Goal: Task Accomplishment & Management: Complete application form

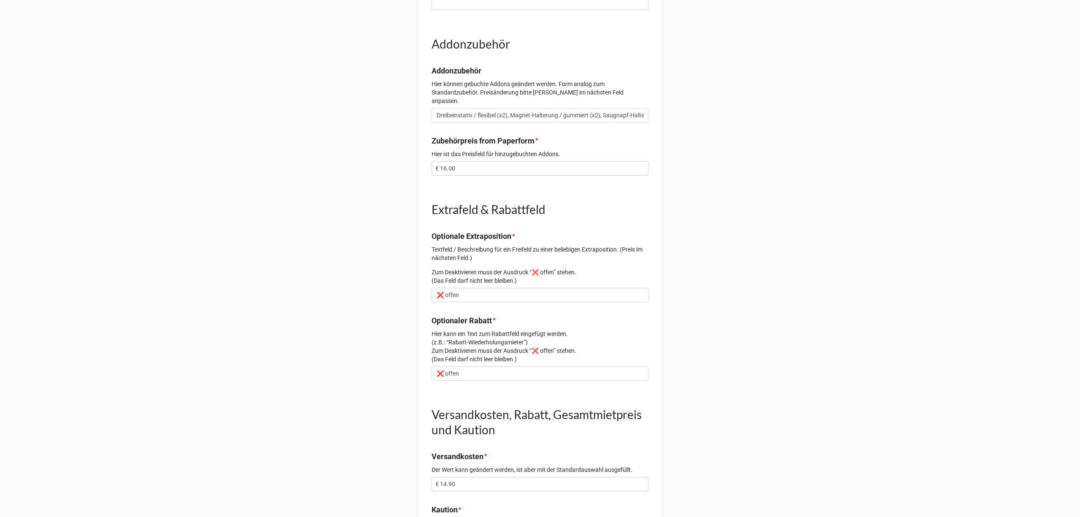
scroll to position [562, 0]
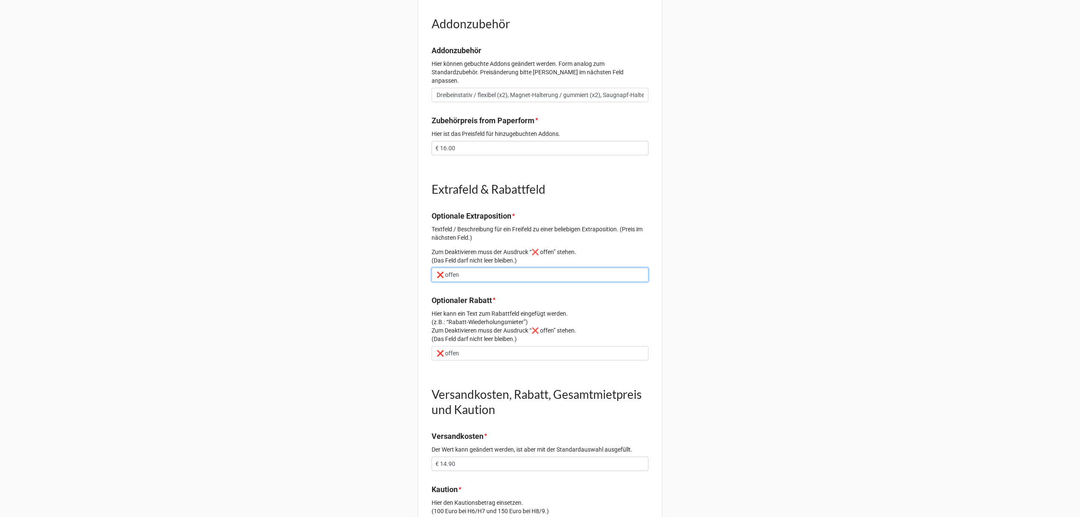
drag, startPoint x: 476, startPoint y: 267, endPoint x: 402, endPoint y: 268, distance: 73.4
click at [400, 265] on div "Vorgang 2352 Email oliver@olivermlr.com Daten zur angefragten Kamera (Menge, Ar…" at bounding box center [540, 32] width 1080 height 1189
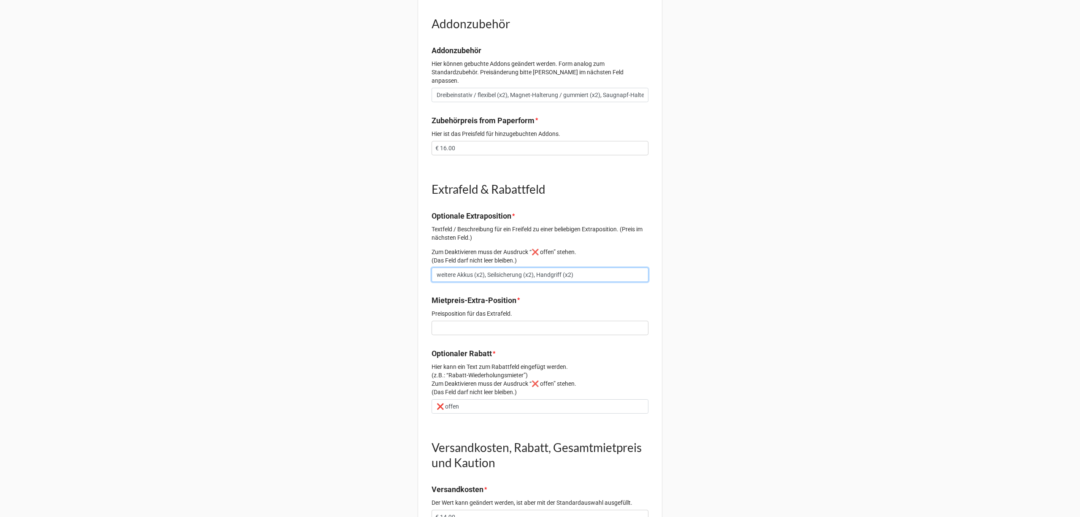
type input "weitere Akkus (x2), Seilsicherung (x2), Handgriff (x2)"
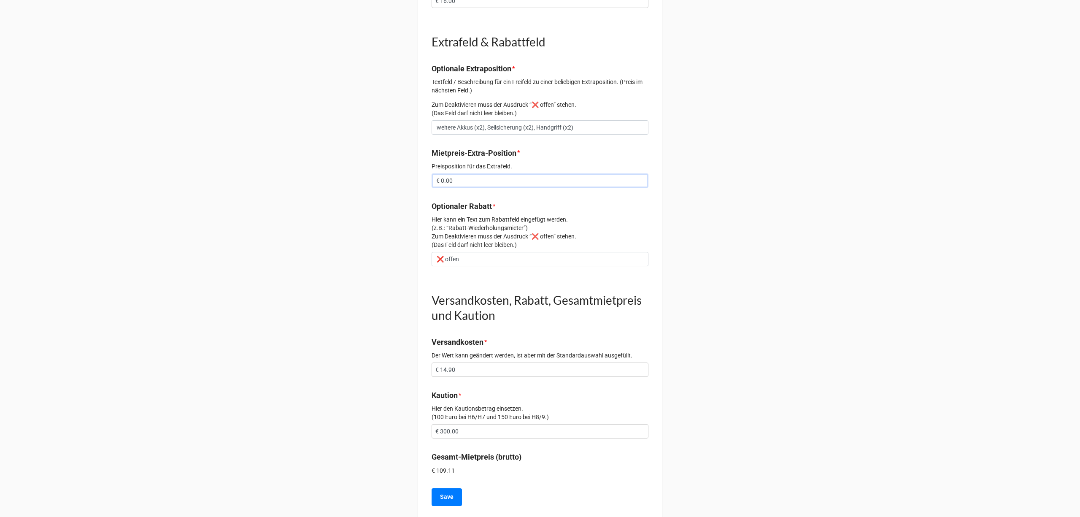
scroll to position [717, 0]
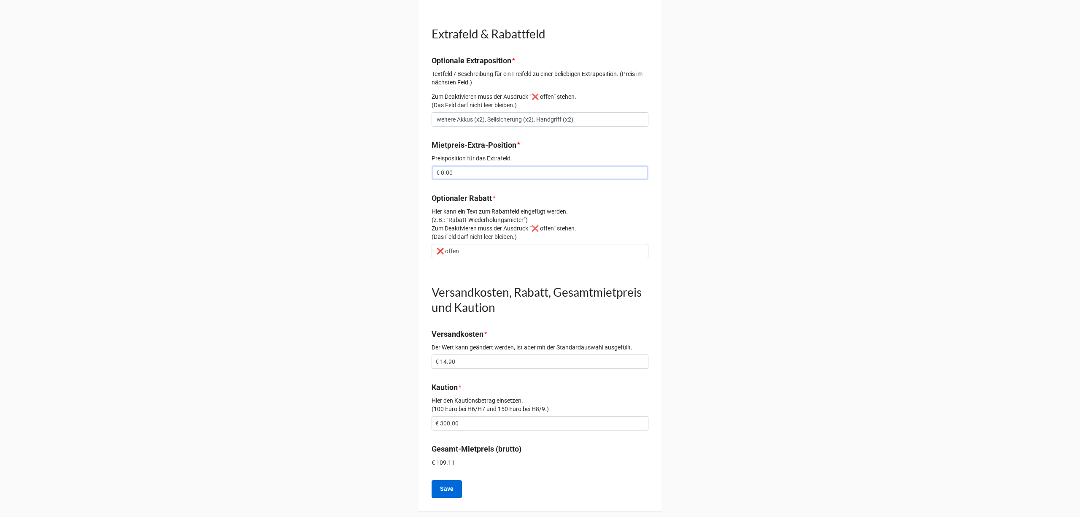
type input "€ 0.00"
click at [451, 480] on button "Save" at bounding box center [447, 489] width 30 height 18
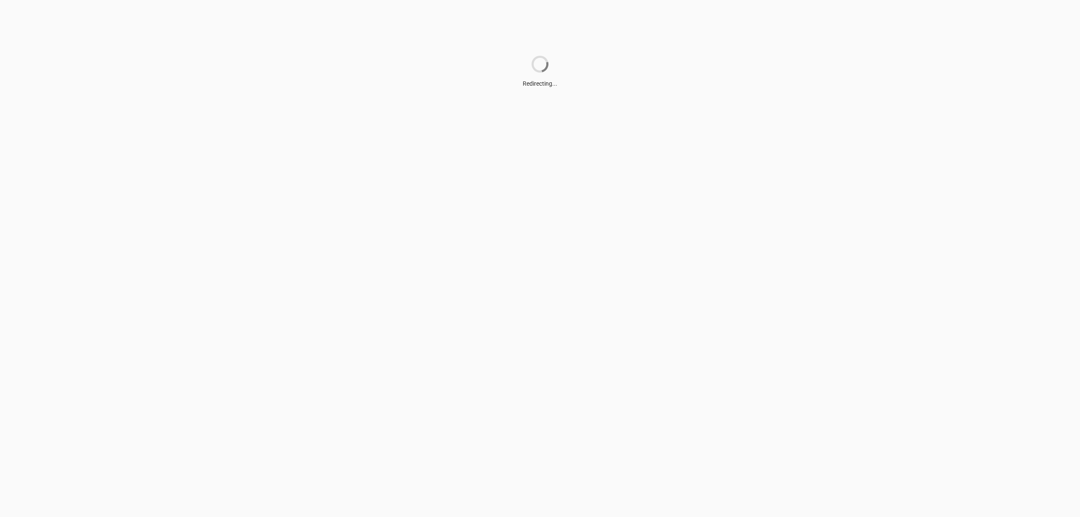
scroll to position [0, 0]
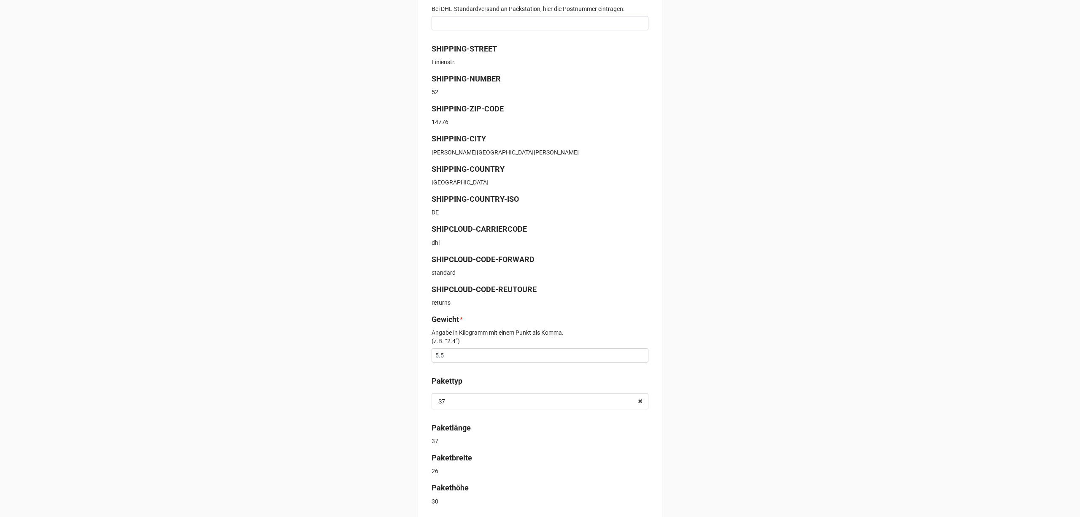
scroll to position [244, 0]
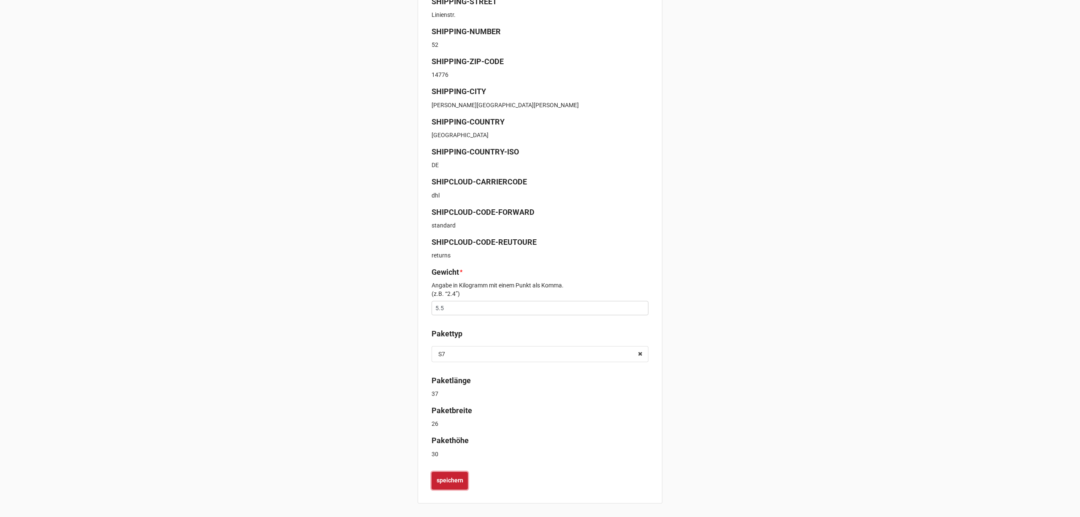
click at [454, 477] on b "speichern" at bounding box center [450, 480] width 27 height 9
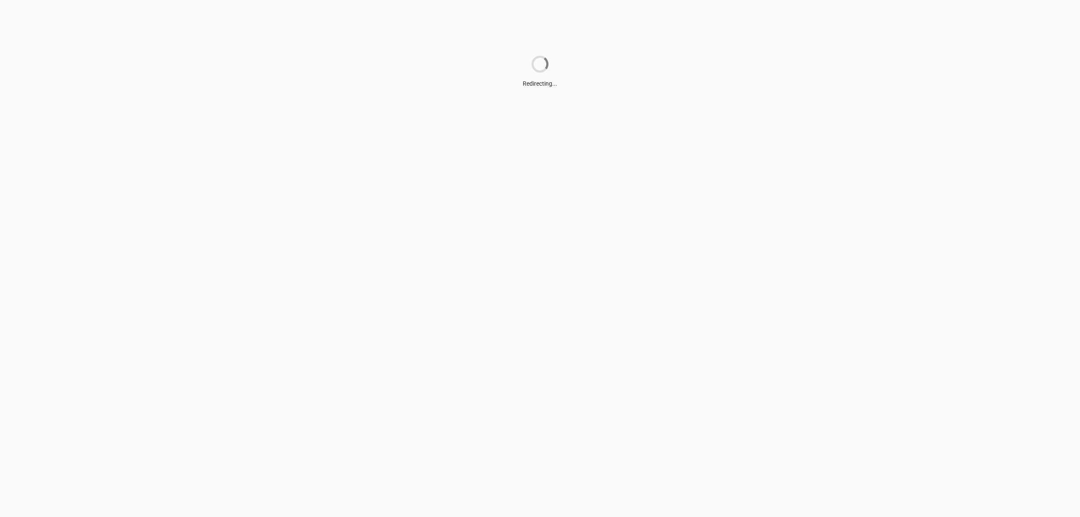
scroll to position [0, 0]
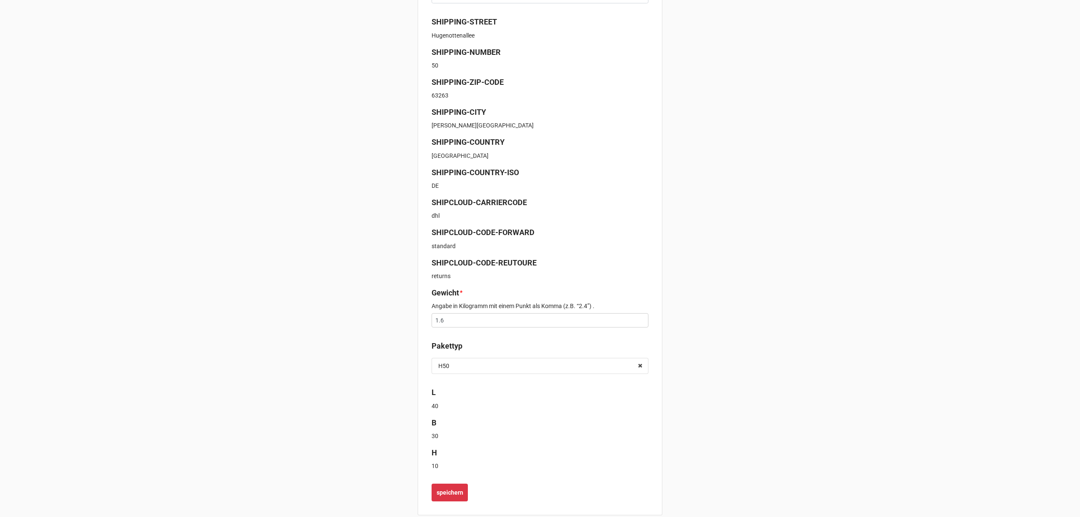
scroll to position [205, 0]
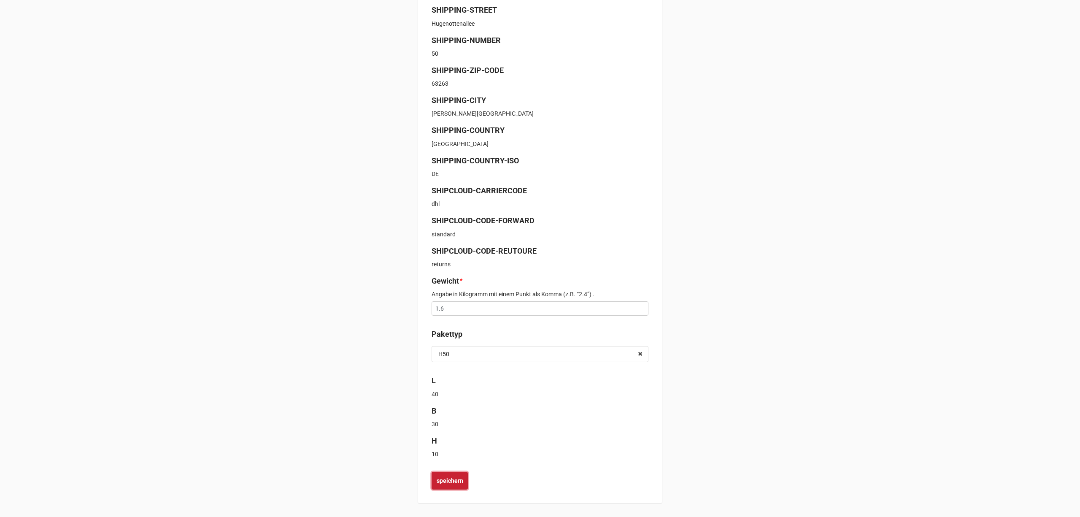
click at [459, 477] on b "speichern" at bounding box center [450, 480] width 27 height 9
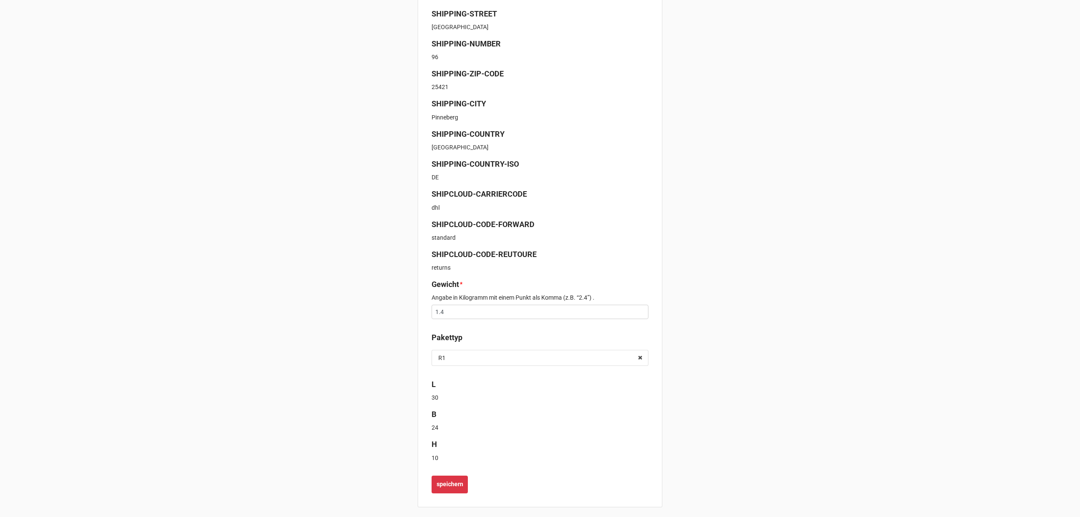
scroll to position [235, 0]
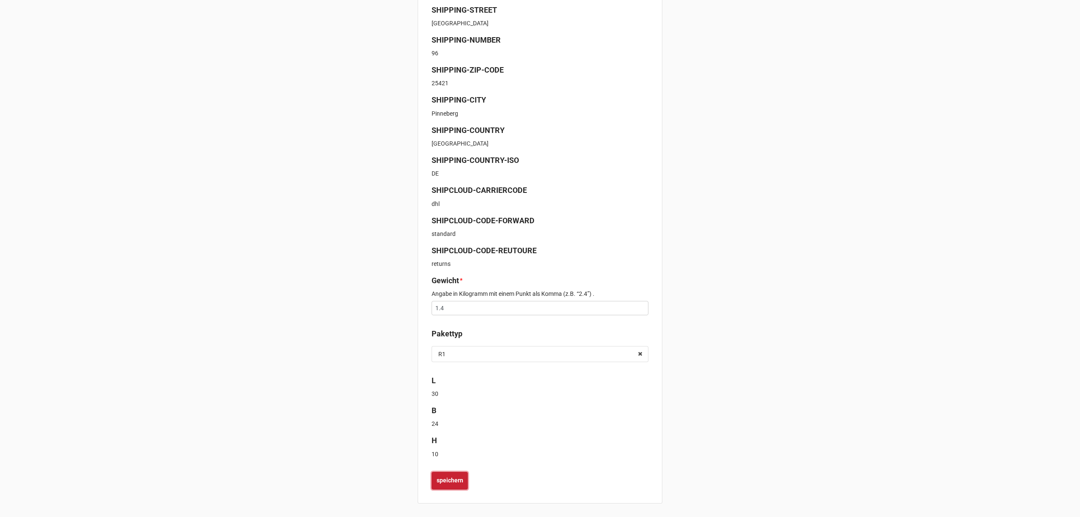
click at [439, 482] on b "speichern" at bounding box center [450, 480] width 27 height 9
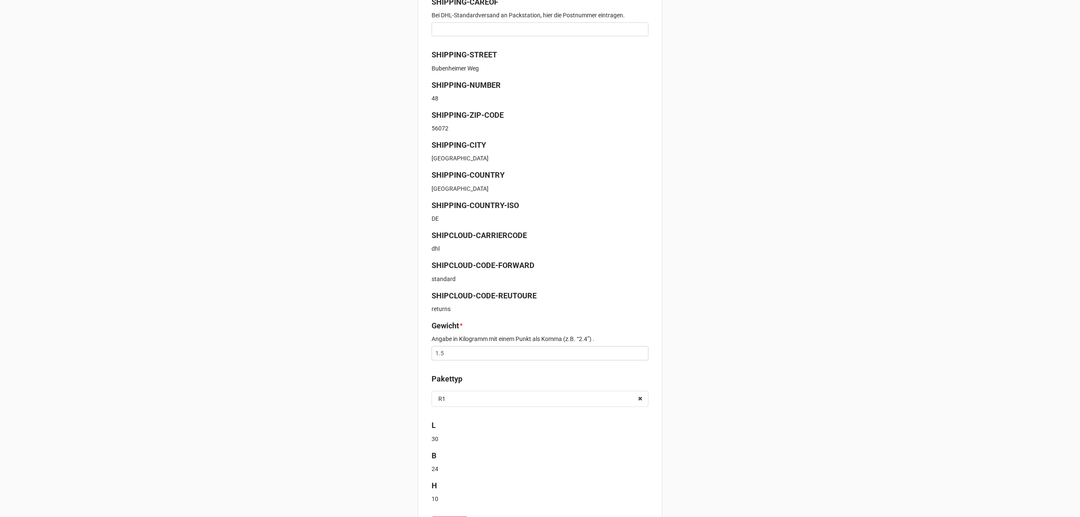
scroll to position [205, 0]
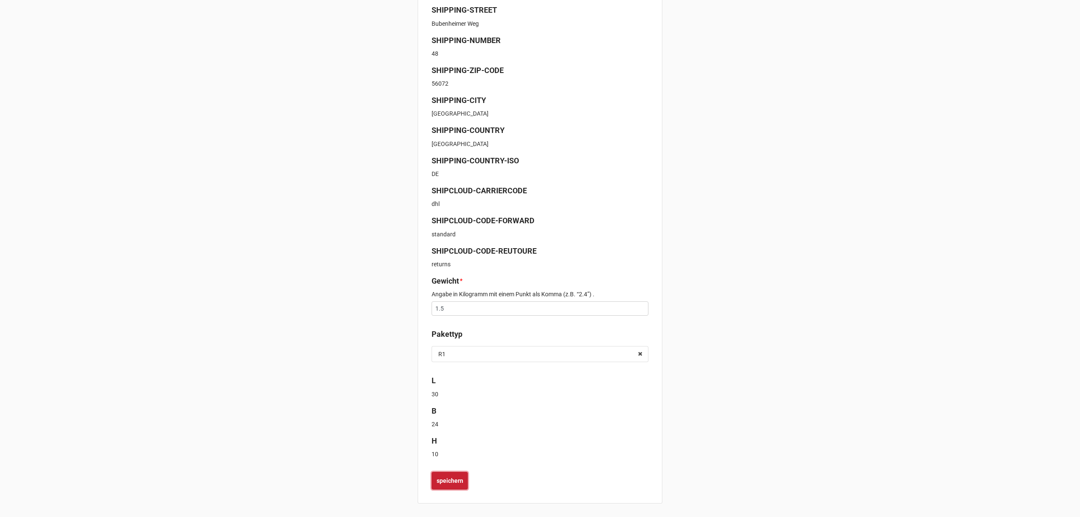
click at [455, 476] on b "speichern" at bounding box center [450, 480] width 27 height 9
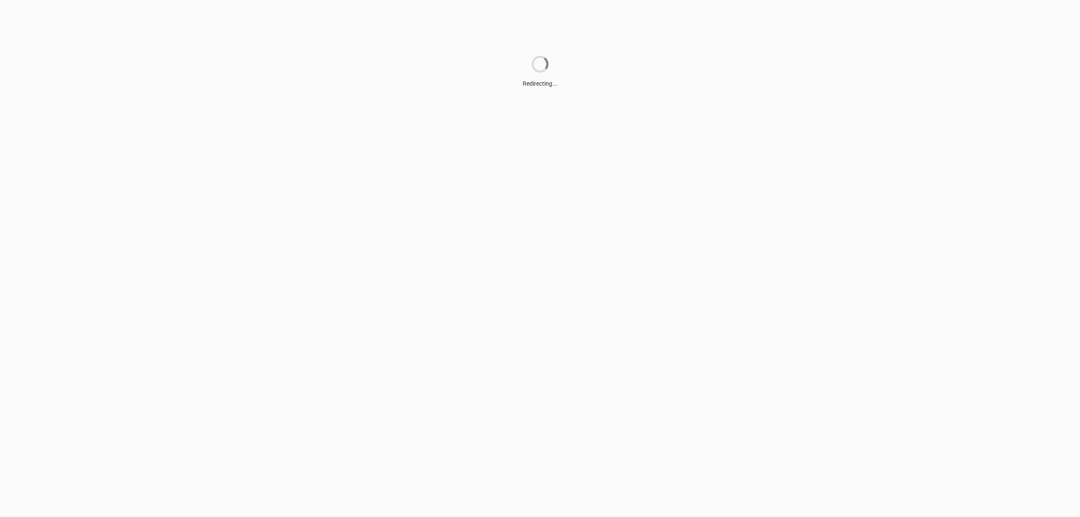
scroll to position [0, 0]
